Goal: Navigation & Orientation: Find specific page/section

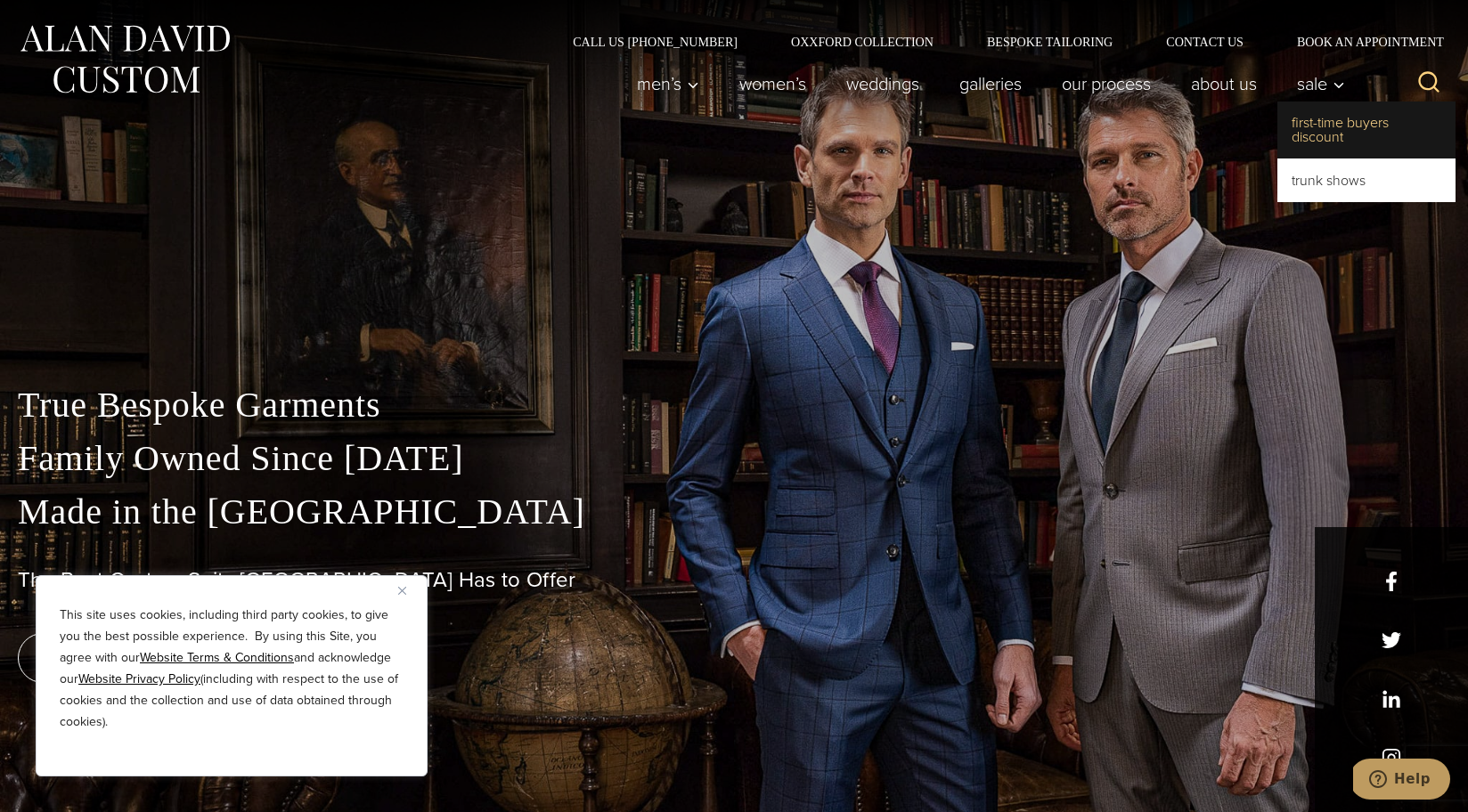
click at [1318, 122] on link "First-Time Buyers Discount" at bounding box center [1366, 129] width 178 height 57
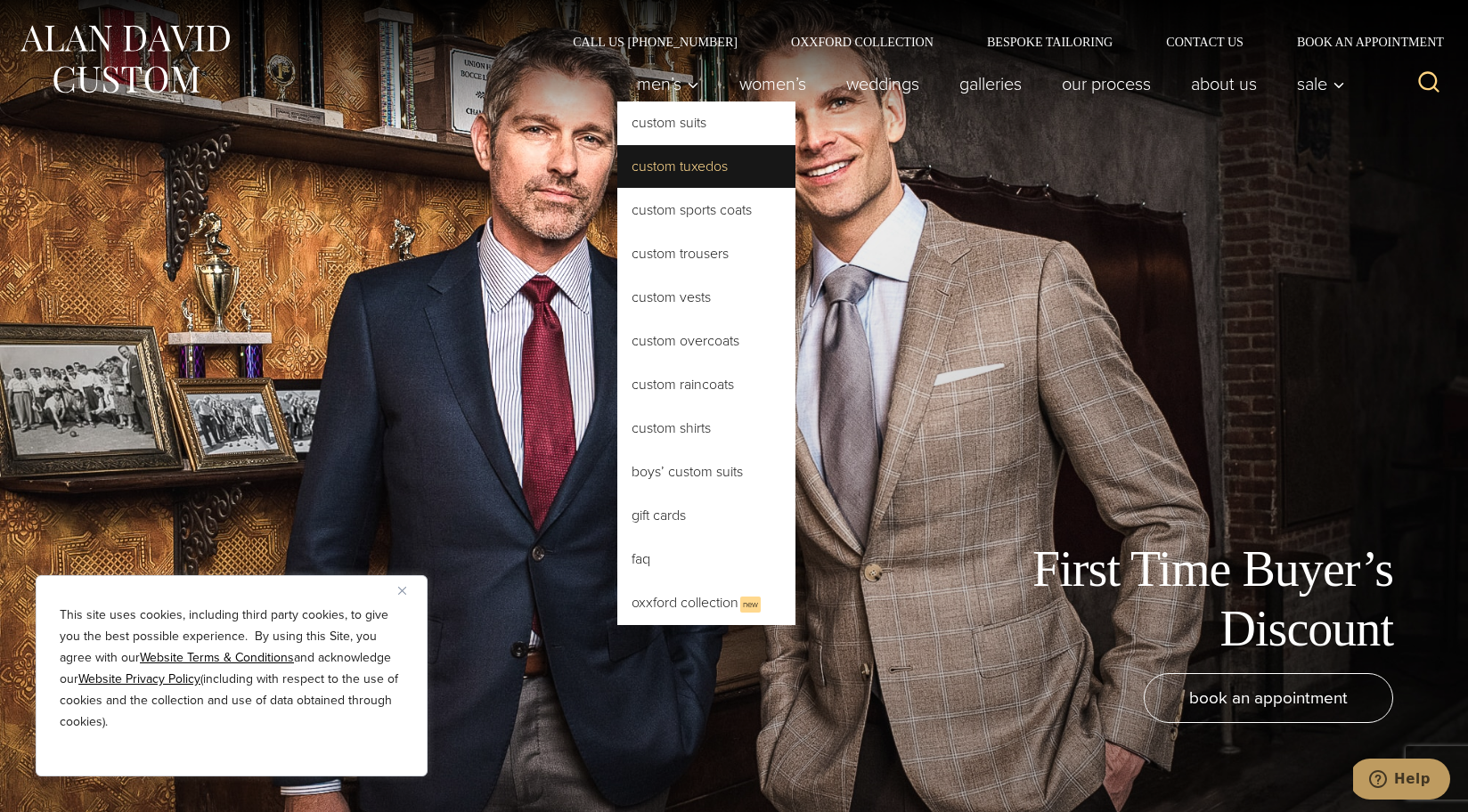
click at [659, 159] on link "Custom Tuxedos" at bounding box center [706, 166] width 178 height 43
